Goal: Task Accomplishment & Management: Use online tool/utility

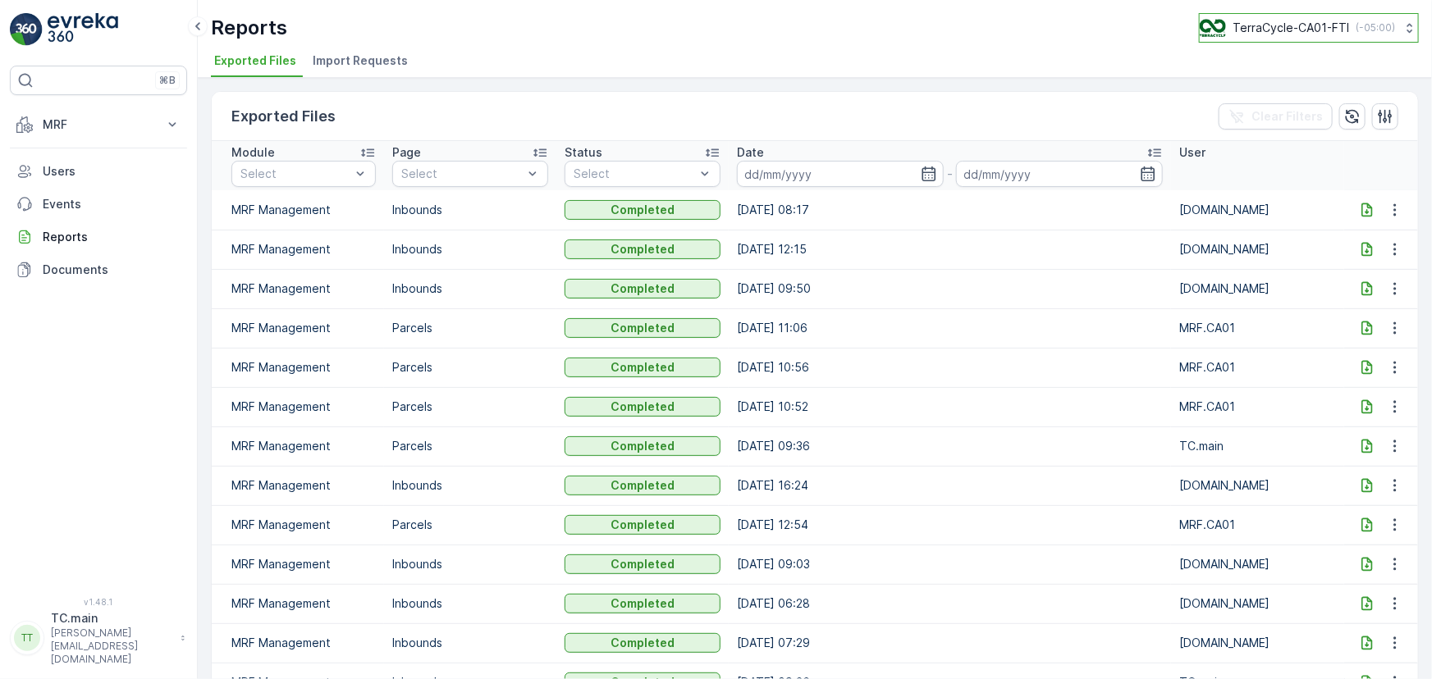
click at [1295, 17] on button "TerraCycle-CA01-FTI ( -05:00 )" at bounding box center [1309, 28] width 220 height 30
type input "uk"
click at [1318, 142] on span "TerraCycle-UK02-Econpro" at bounding box center [1301, 137] width 182 height 16
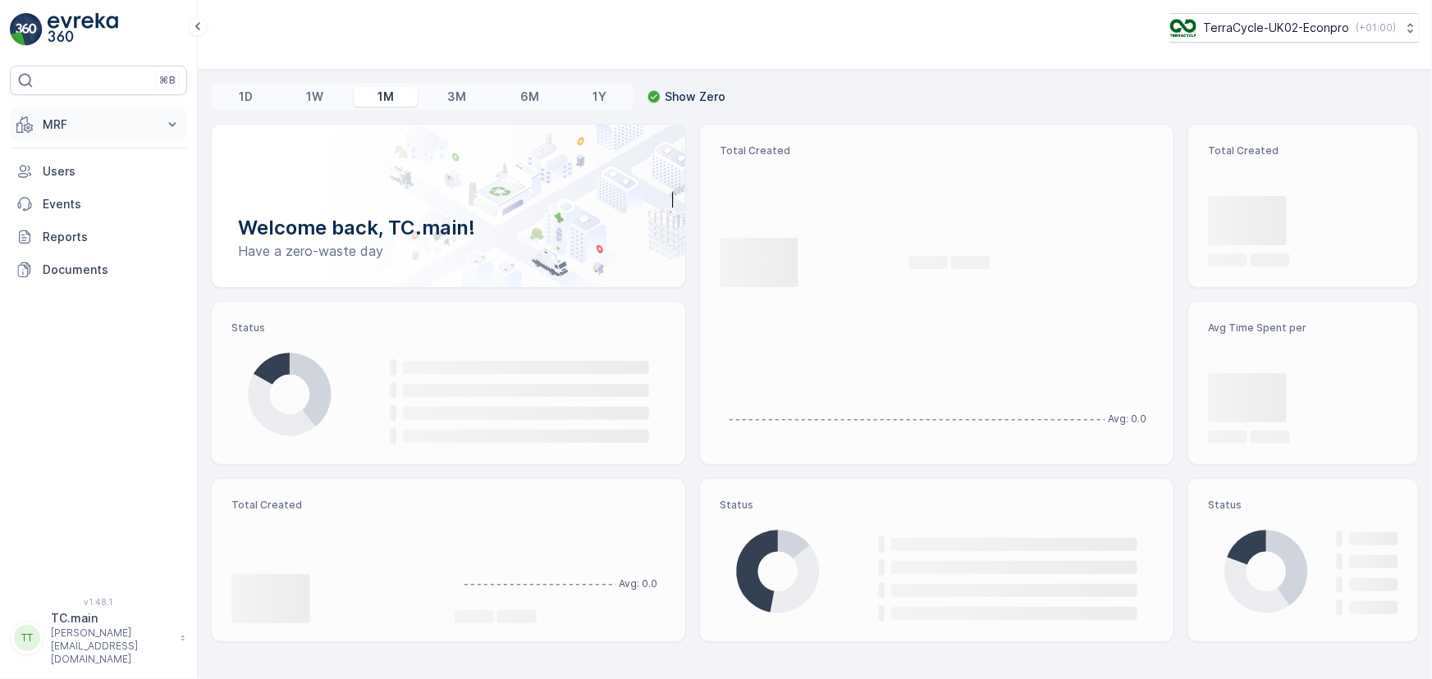
click at [89, 129] on p "MRF" at bounding box center [99, 124] width 112 height 16
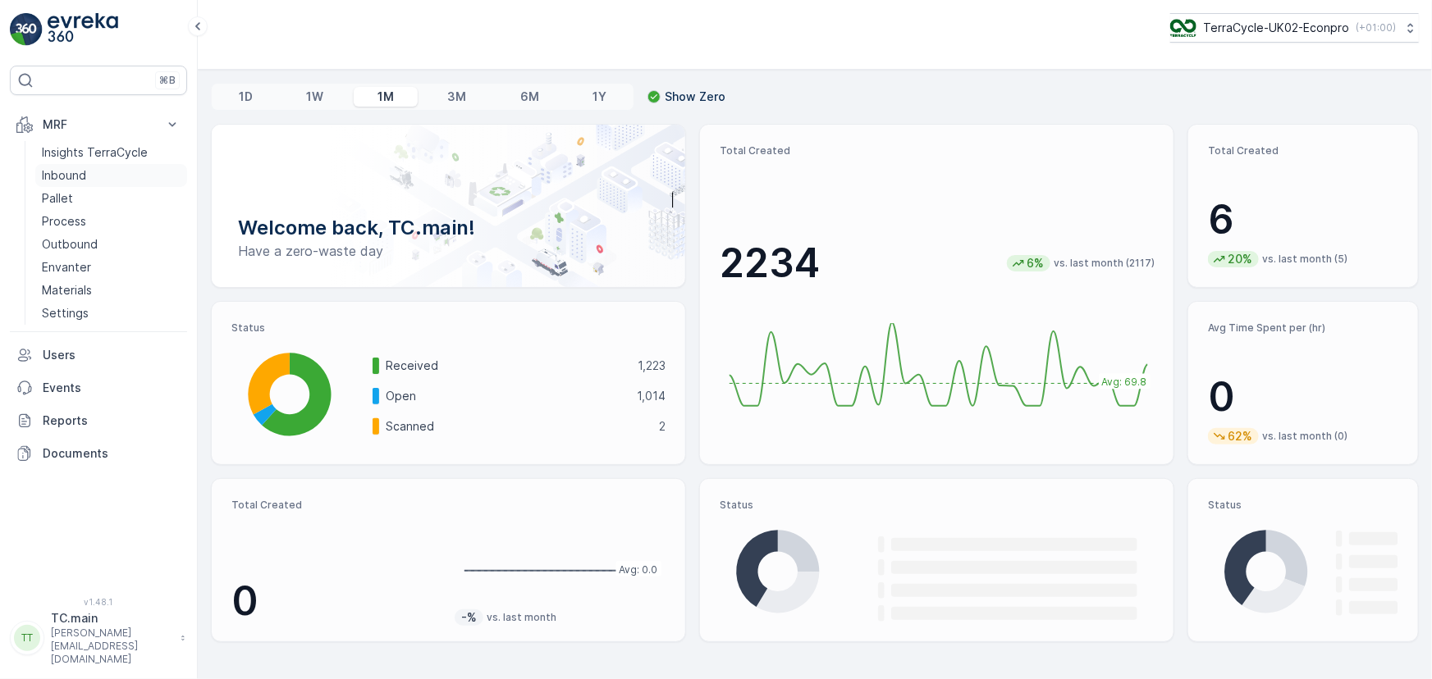
click at [75, 172] on p "Inbound" at bounding box center [64, 175] width 44 height 16
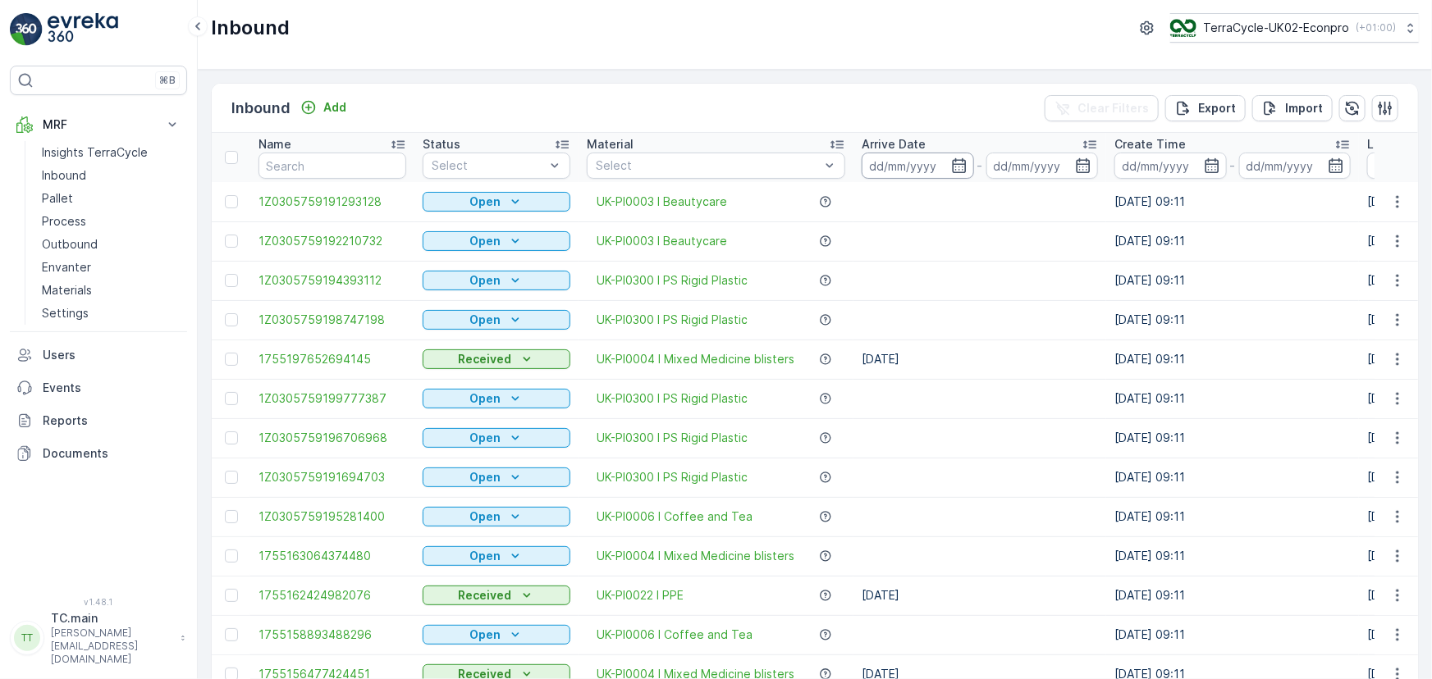
click at [875, 174] on input at bounding box center [917, 166] width 112 height 26
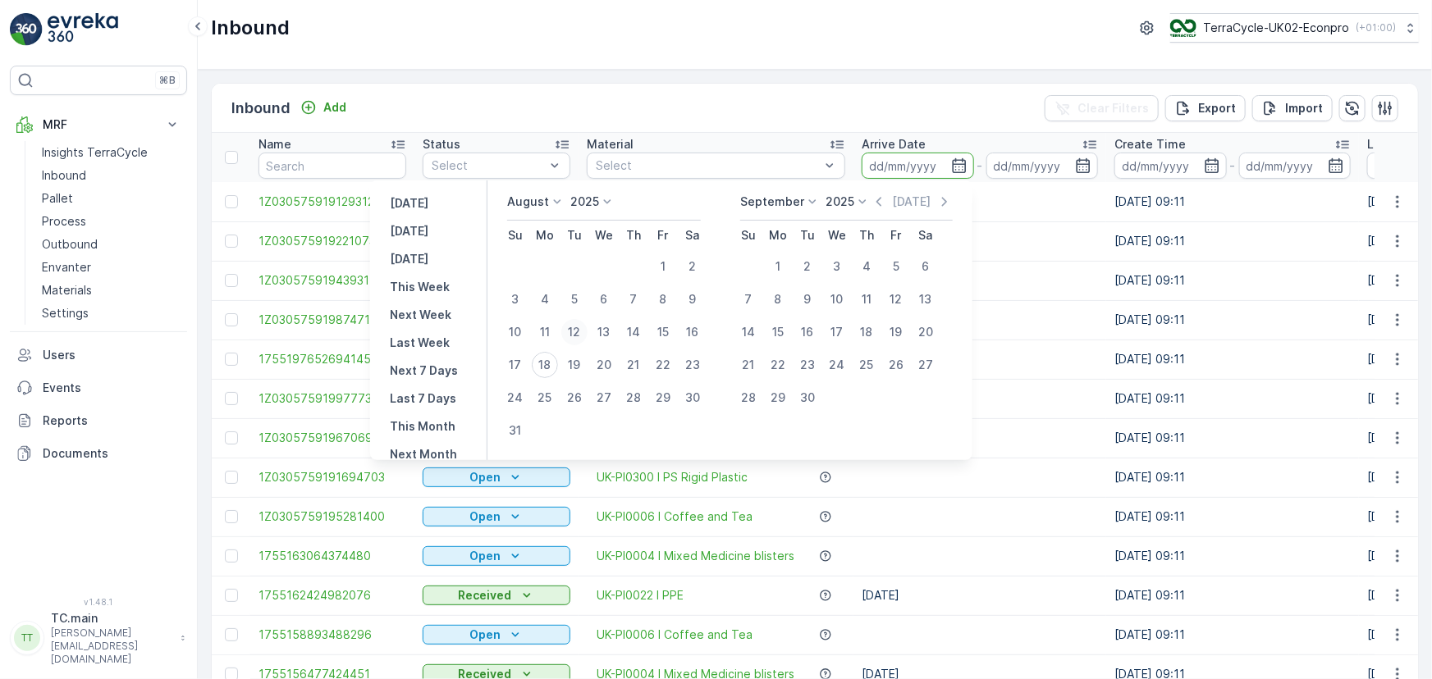
click at [581, 334] on div "12" at bounding box center [574, 332] width 26 height 26
type input "12.08.2025"
click at [526, 363] on div "17" at bounding box center [515, 365] width 26 height 26
type input "17.08.2025"
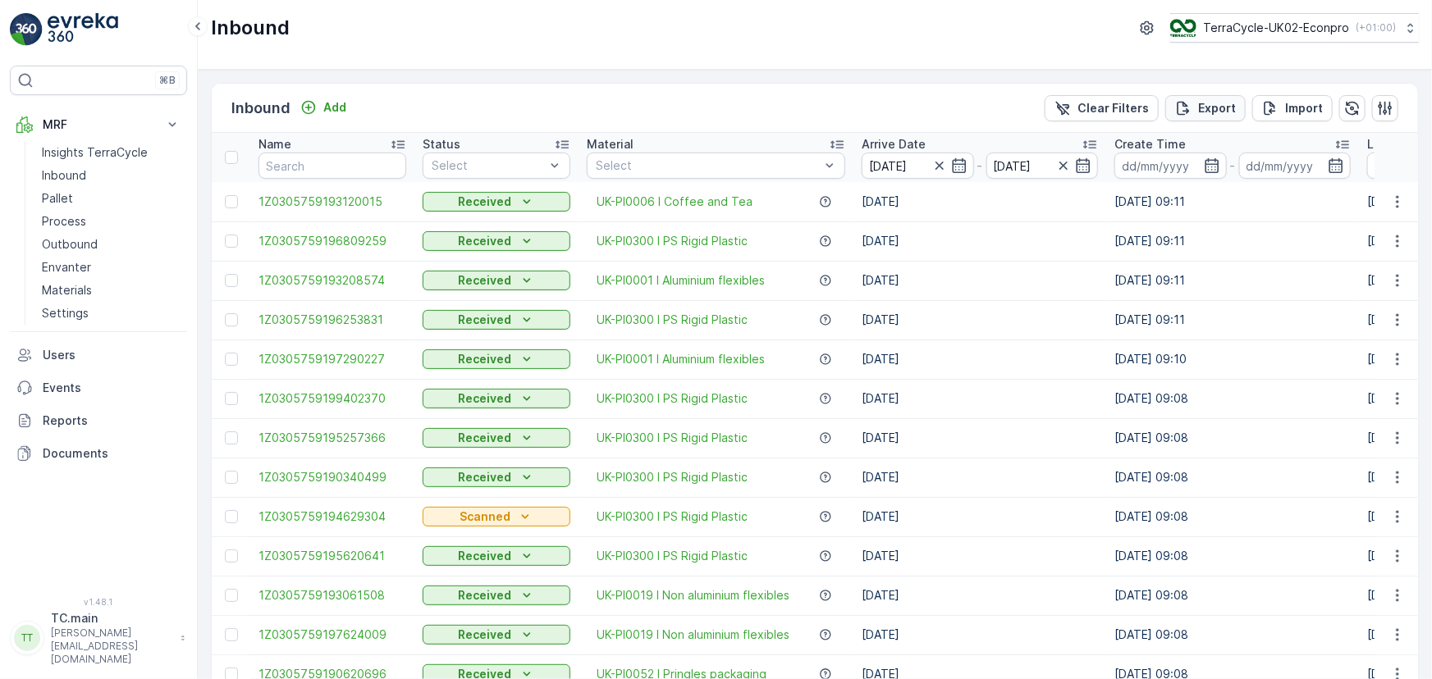
click at [1204, 115] on p "Export" at bounding box center [1217, 108] width 38 height 16
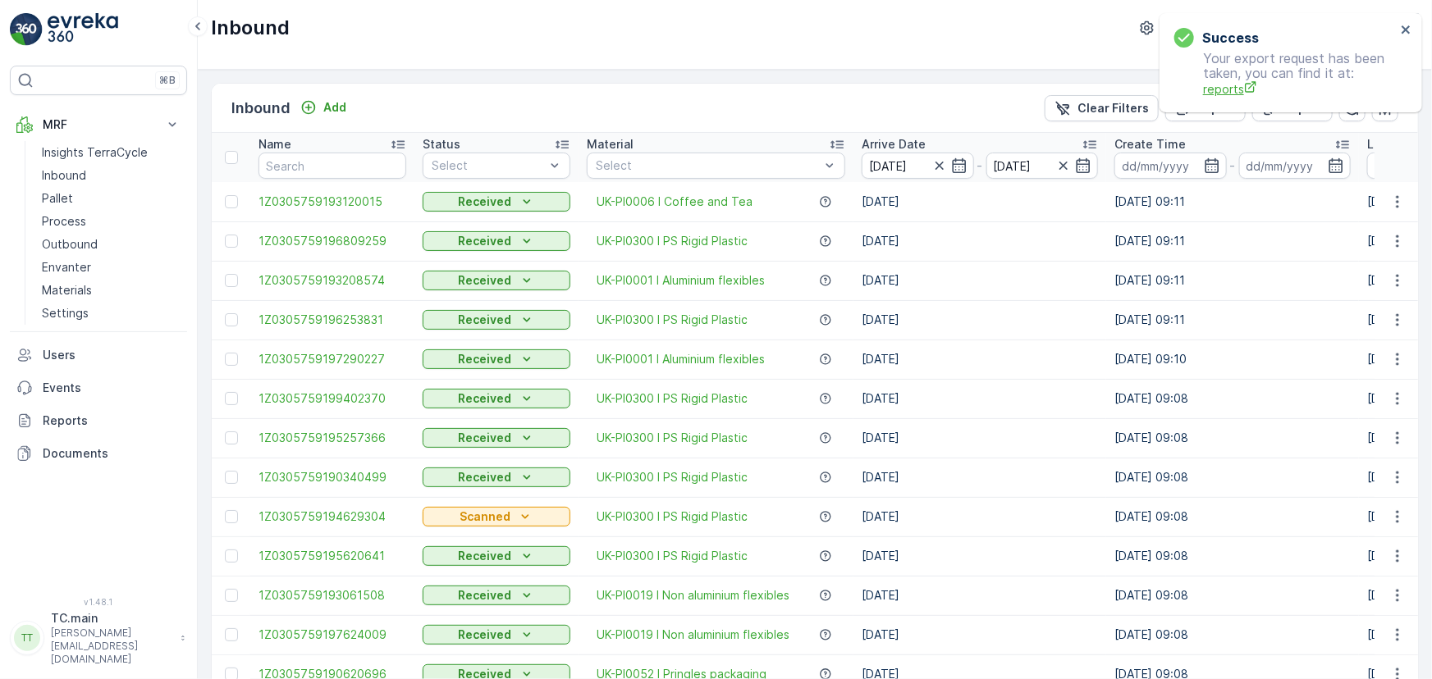
click at [1222, 84] on span "reports" at bounding box center [1299, 88] width 193 height 17
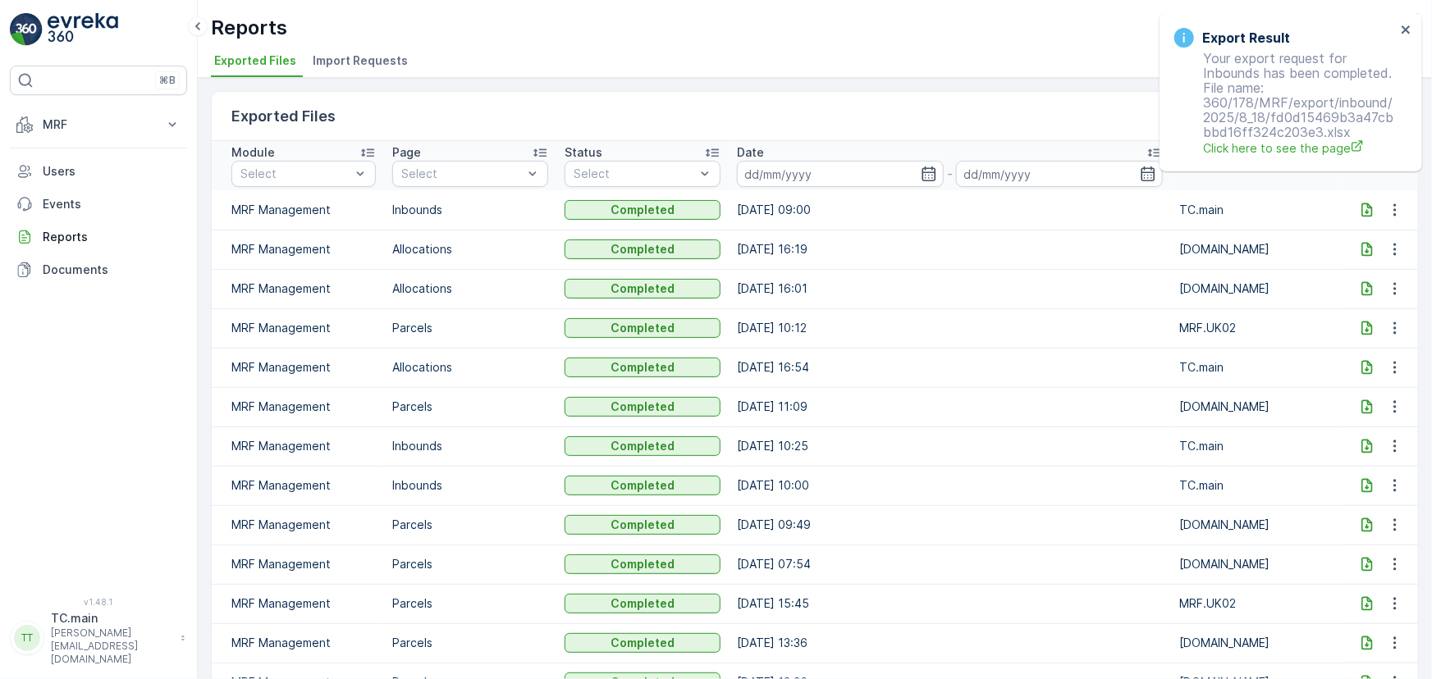
drag, startPoint x: 1365, startPoint y: 213, endPoint x: 1359, endPoint y: 206, distance: 9.9
click at [1359, 206] on icon at bounding box center [1367, 210] width 16 height 16
